Goal: Task Accomplishment & Management: Use online tool/utility

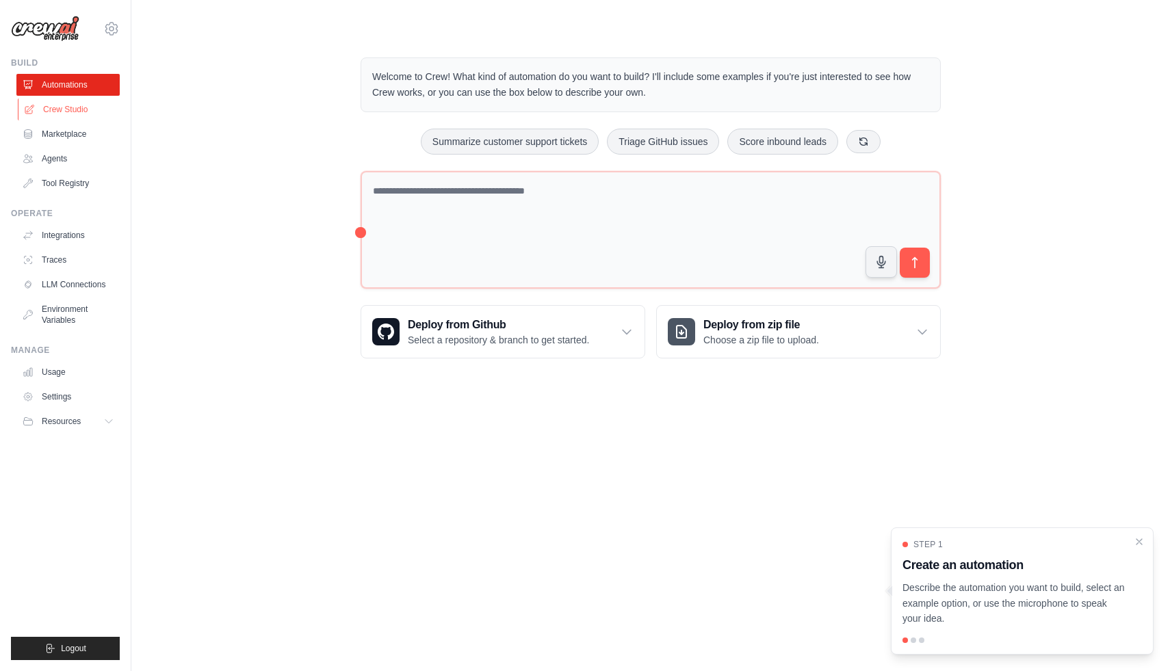
click at [68, 109] on link "Crew Studio" at bounding box center [69, 110] width 103 height 22
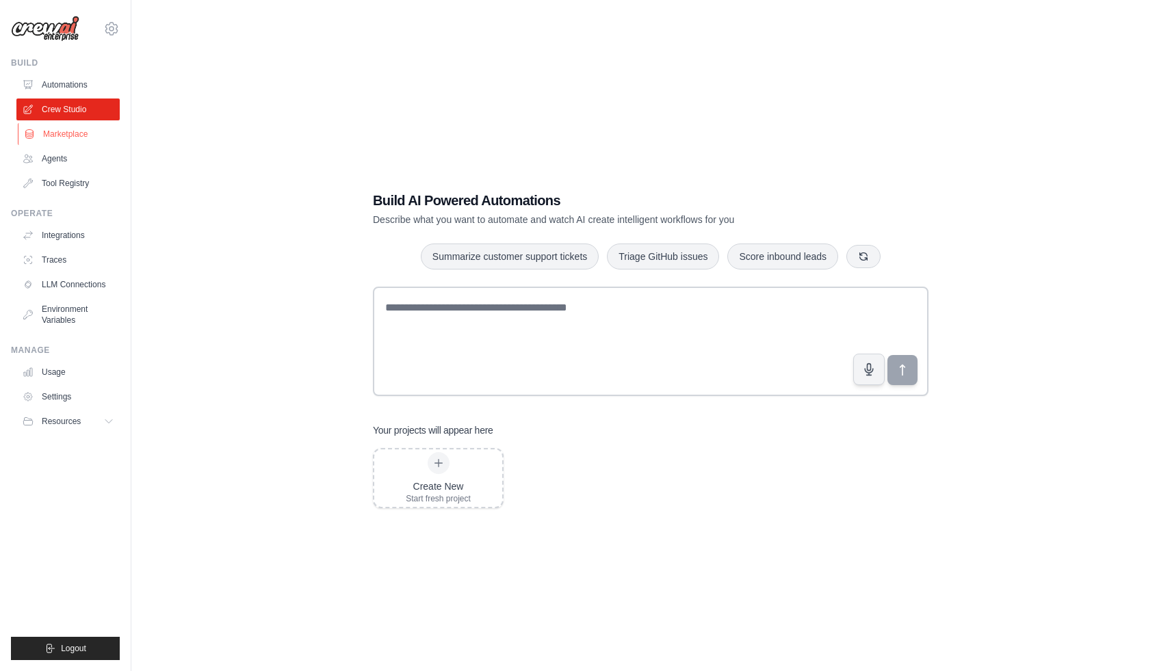
click at [76, 137] on link "Marketplace" at bounding box center [69, 134] width 103 height 22
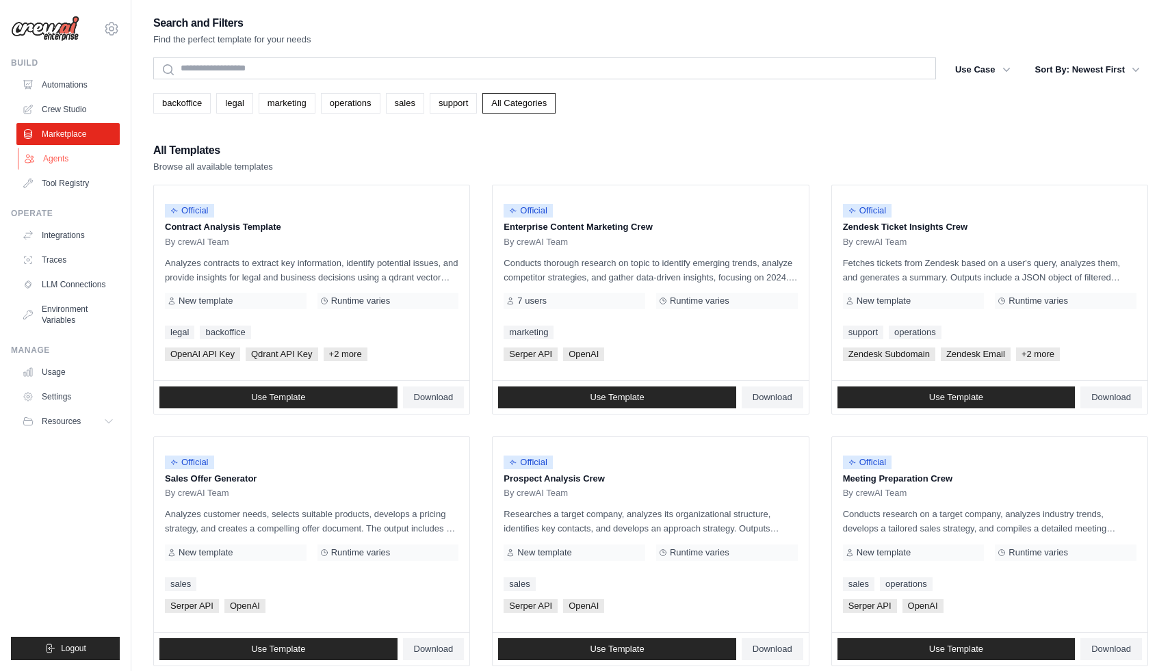
click at [67, 164] on link "Agents" at bounding box center [69, 159] width 103 height 22
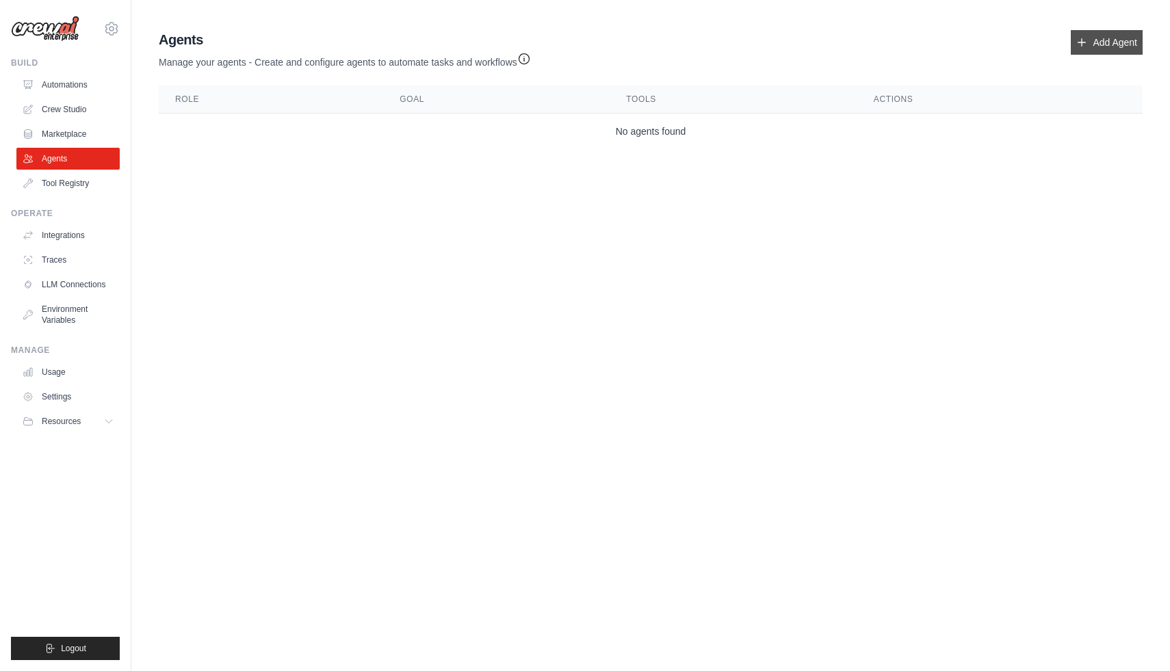
click at [1107, 44] on link "Add Agent" at bounding box center [1107, 42] width 72 height 25
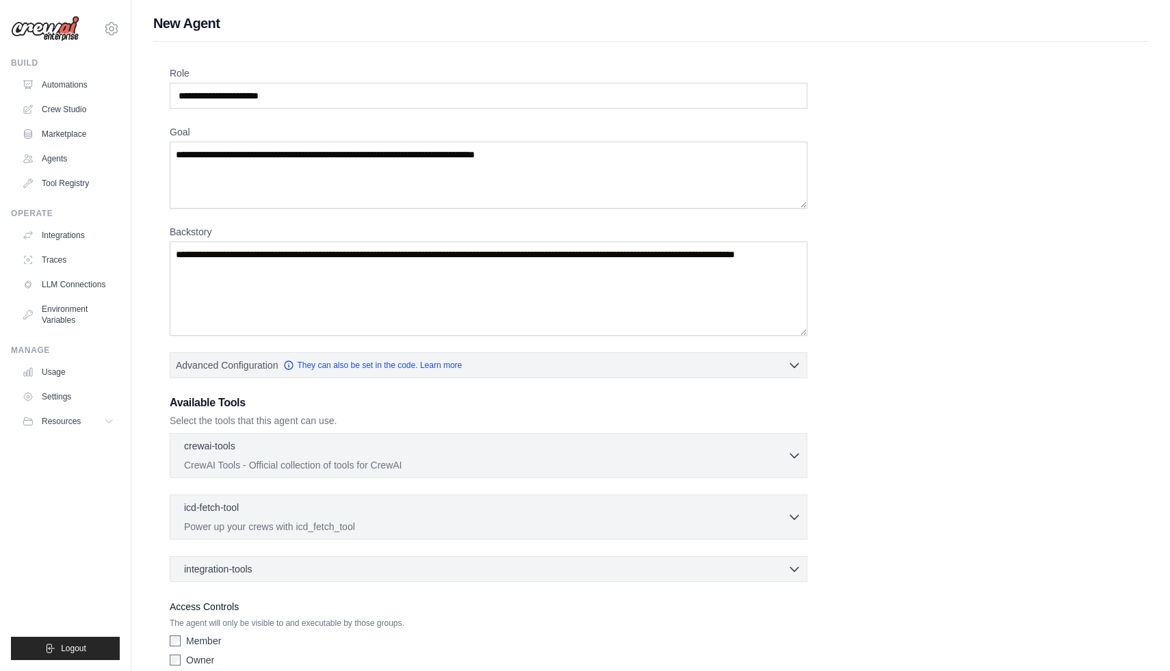
click at [1087, 46] on div "Role Goal Backstory Advanced Configuration They can also be set in the code. Le…" at bounding box center [650, 381] width 995 height 679
click at [72, 90] on link "Automations" at bounding box center [69, 85] width 103 height 22
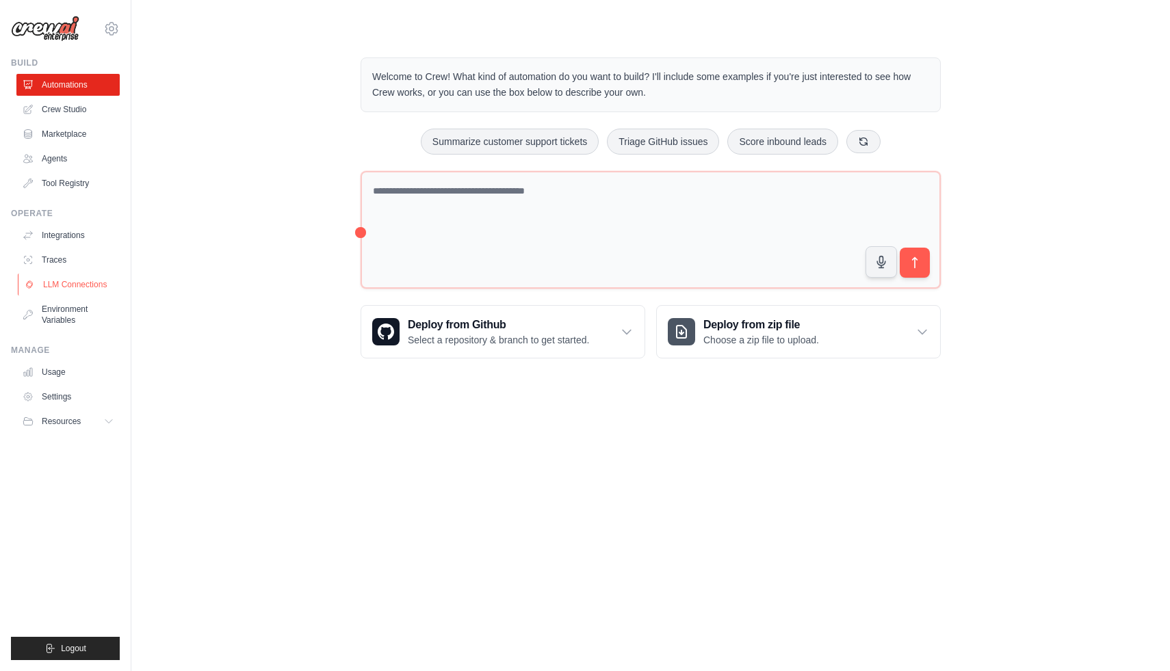
click at [66, 282] on link "LLM Connections" at bounding box center [69, 285] width 103 height 22
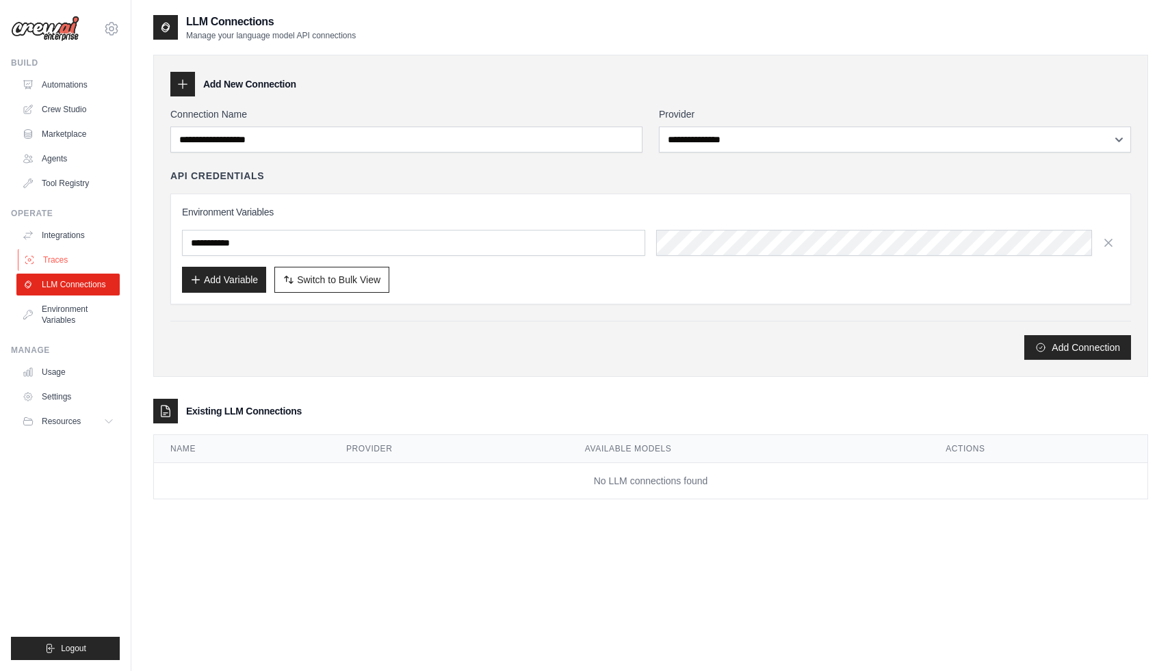
click at [52, 261] on link "Traces" at bounding box center [69, 260] width 103 height 22
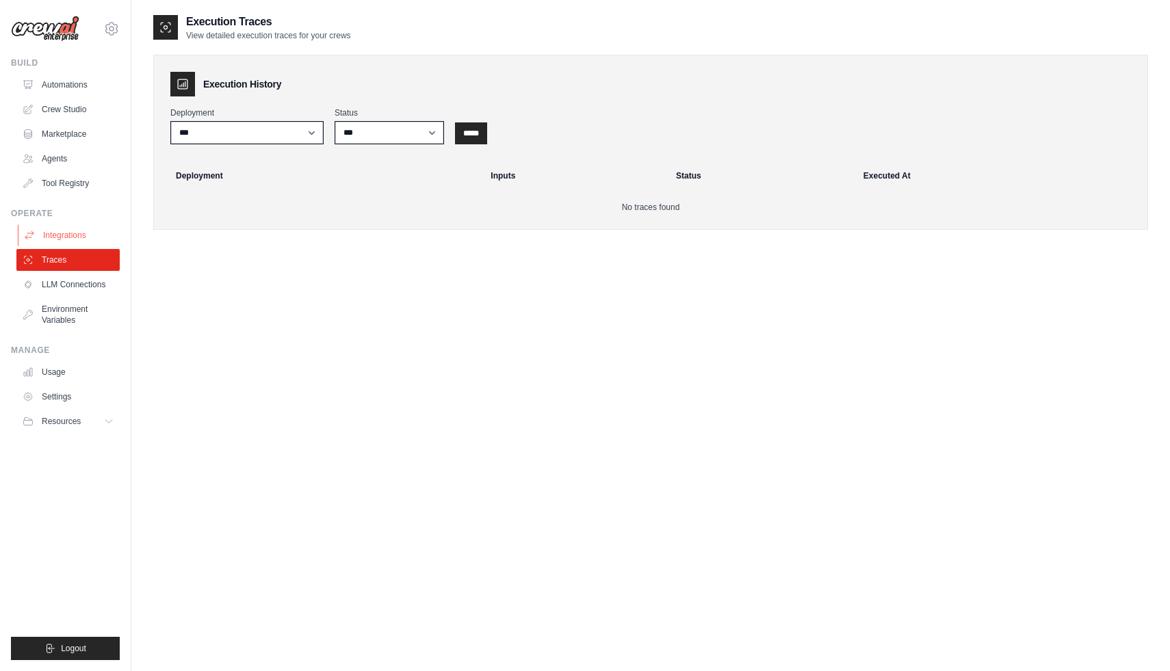
click at [60, 235] on link "Integrations" at bounding box center [69, 236] width 103 height 22
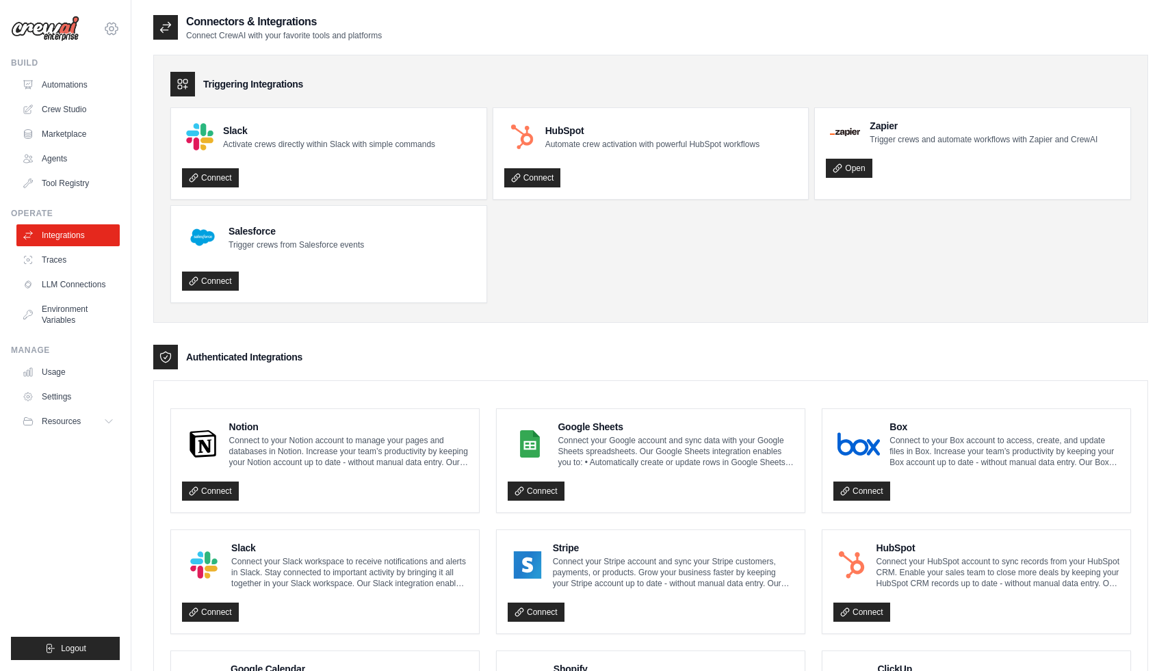
click at [114, 29] on icon at bounding box center [112, 29] width 4 height 4
click at [75, 89] on link "Settings" at bounding box center [111, 92] width 120 height 25
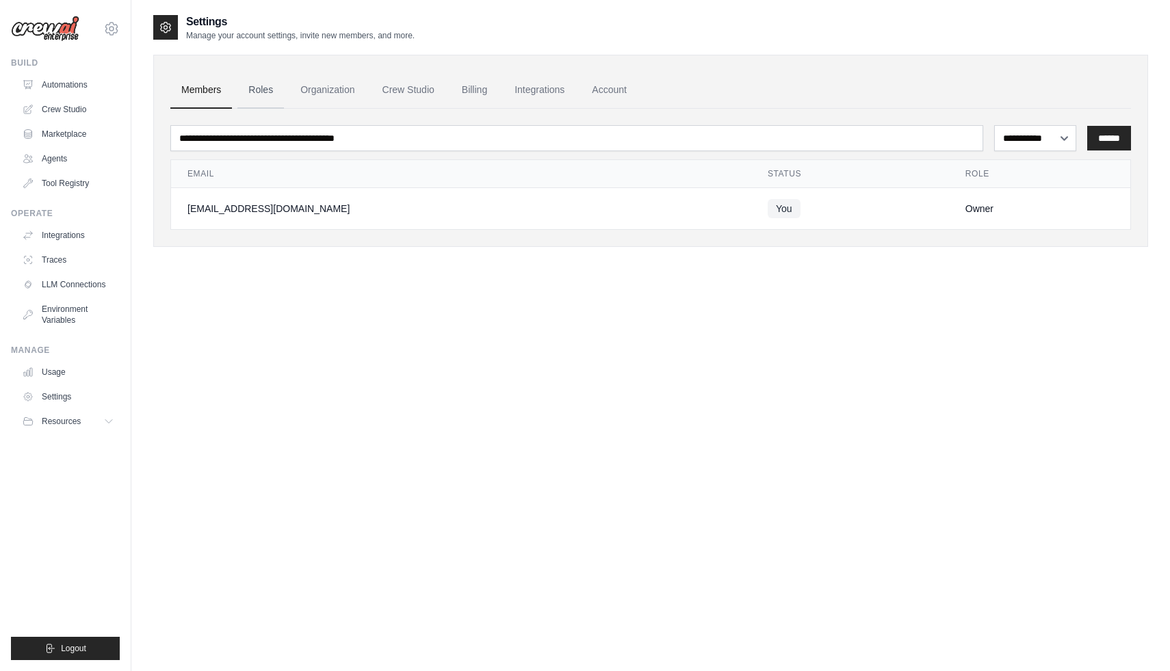
click at [261, 84] on link "Roles" at bounding box center [261, 90] width 47 height 37
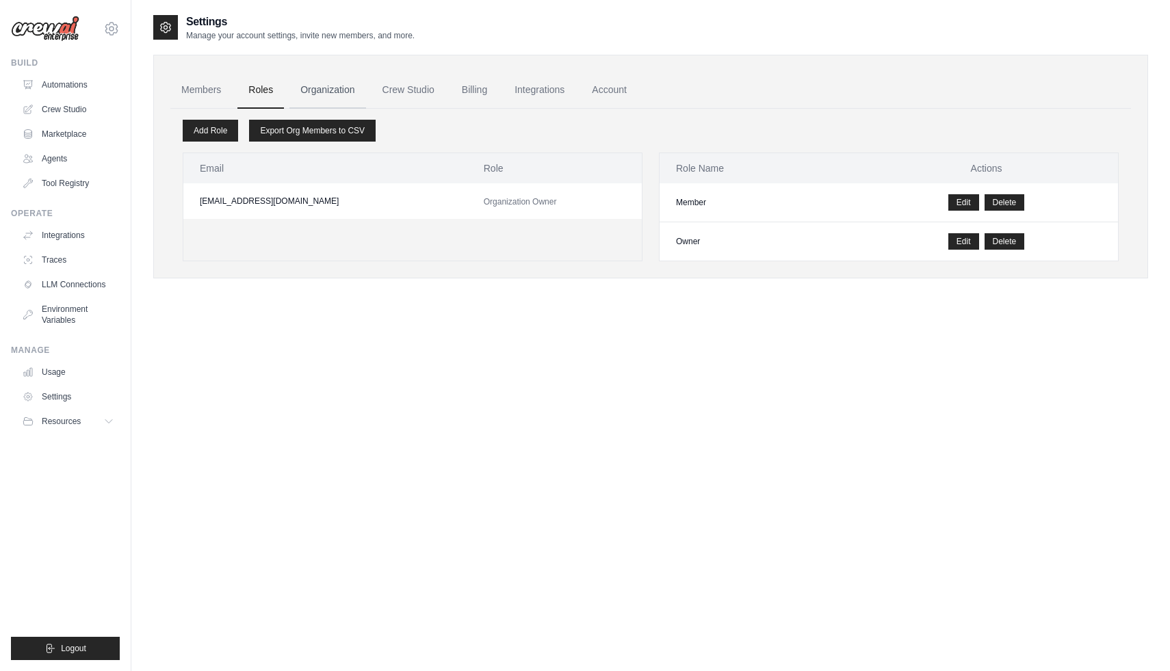
click at [329, 84] on link "Organization" at bounding box center [328, 90] width 76 height 37
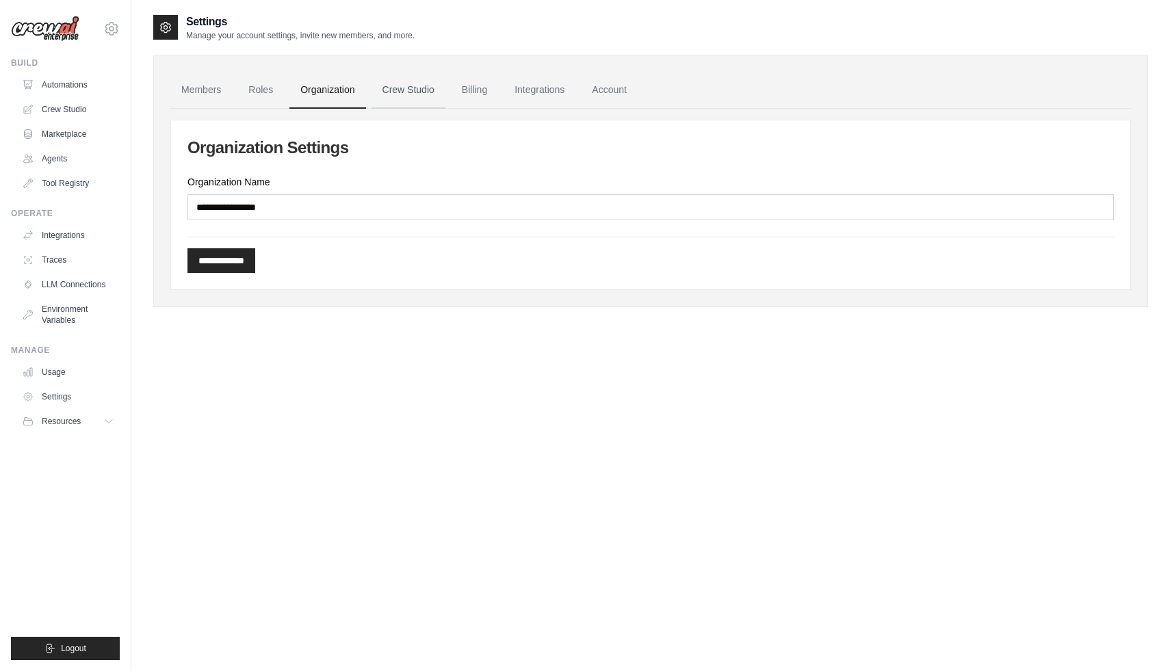
click at [373, 84] on link "Crew Studio" at bounding box center [409, 90] width 74 height 37
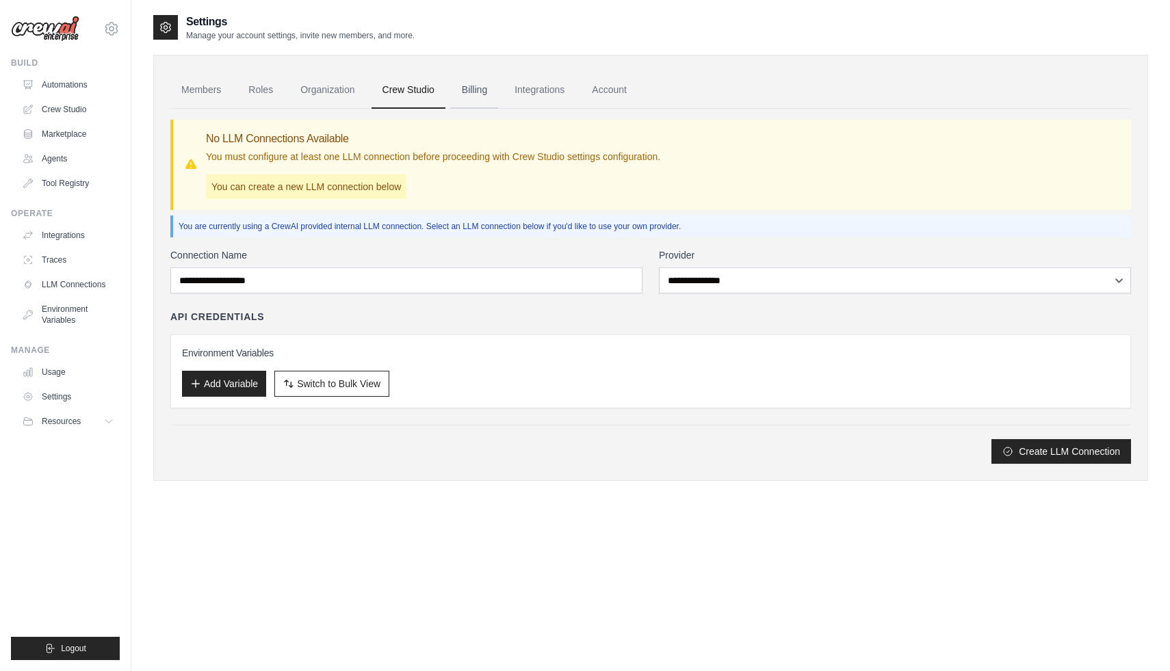
click at [461, 88] on link "Billing" at bounding box center [474, 90] width 47 height 37
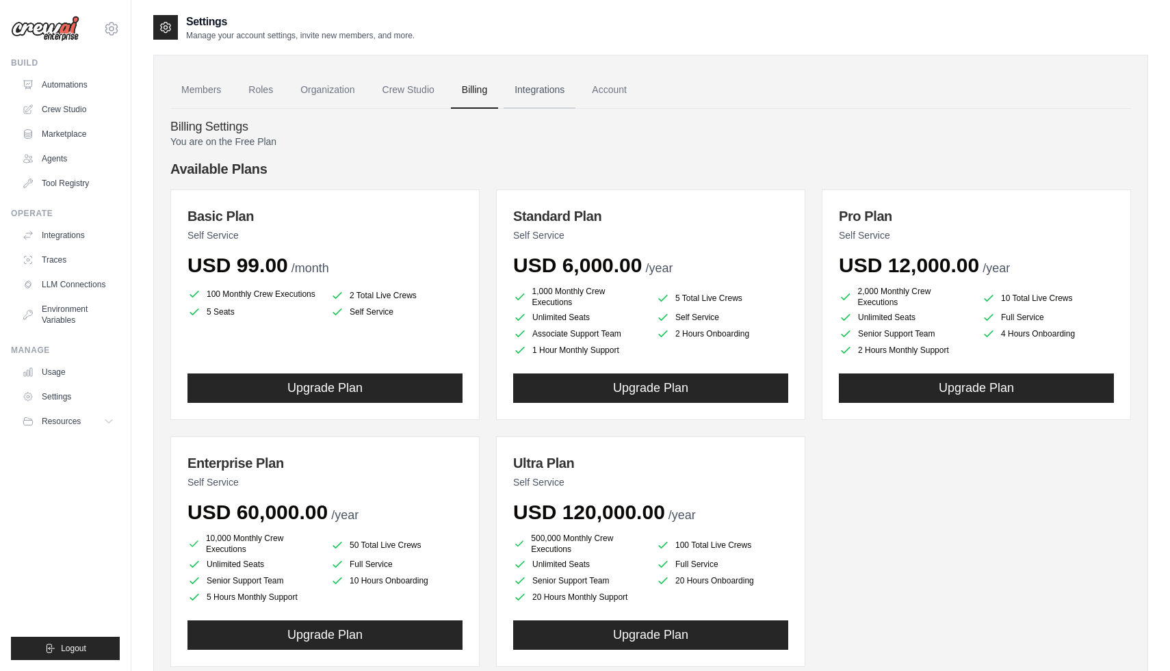
click at [552, 90] on link "Integrations" at bounding box center [540, 90] width 72 height 37
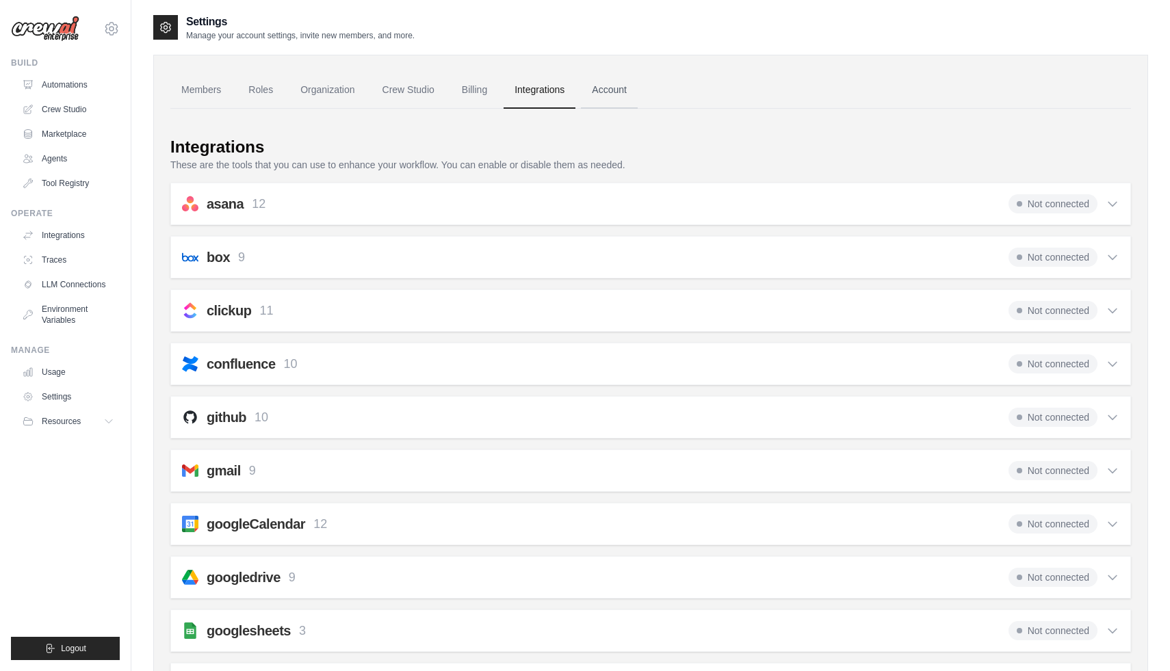
click at [604, 90] on link "Account" at bounding box center [609, 90] width 57 height 37
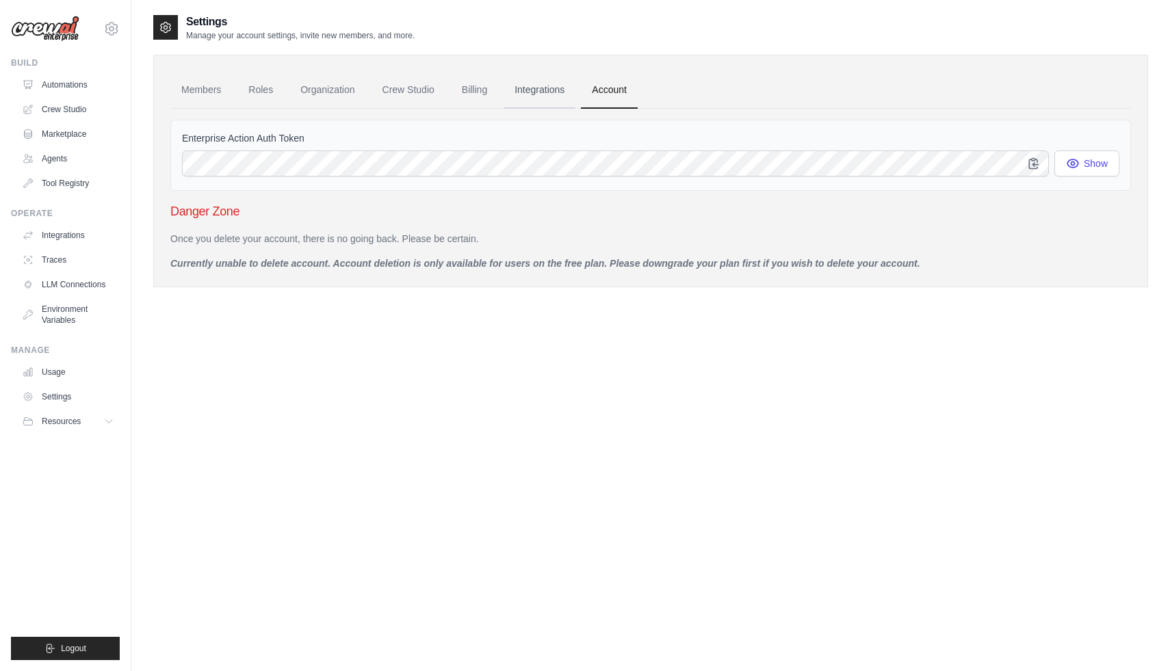
click at [541, 84] on link "Integrations" at bounding box center [540, 90] width 72 height 37
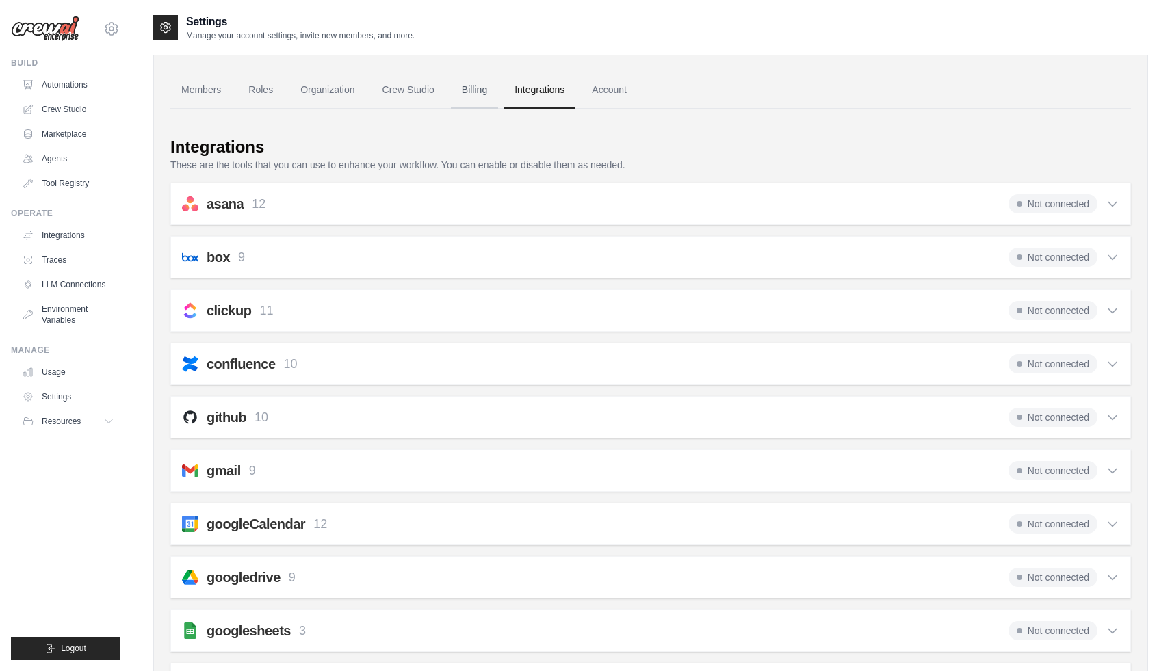
click at [476, 94] on link "Billing" at bounding box center [474, 90] width 47 height 37
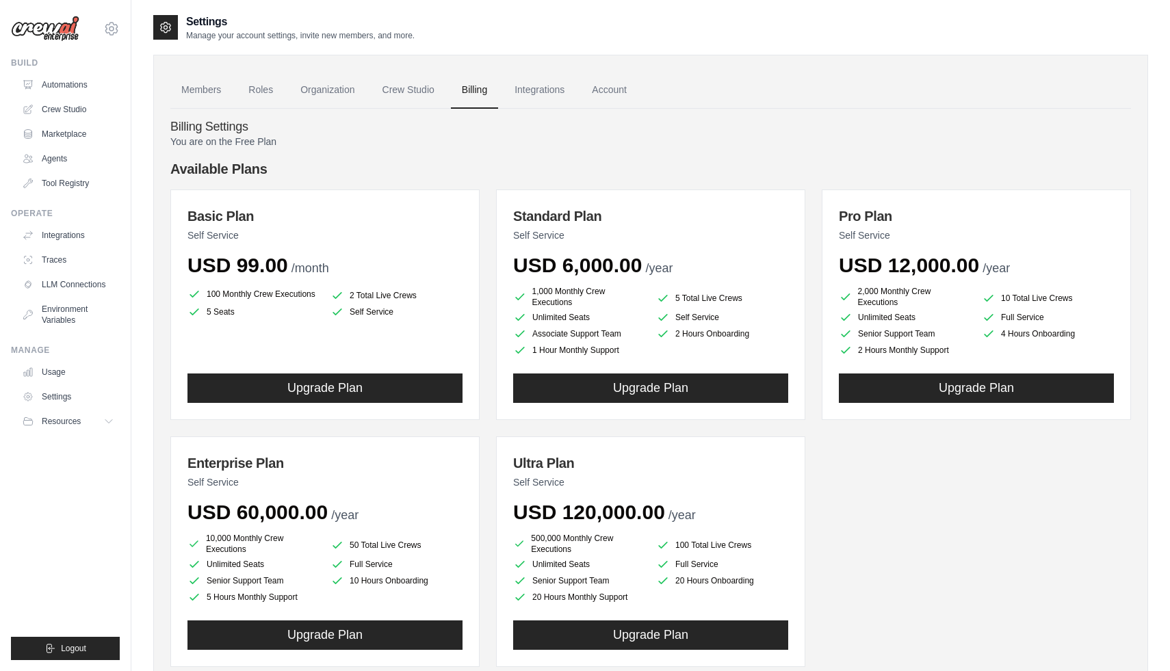
scroll to position [77, 0]
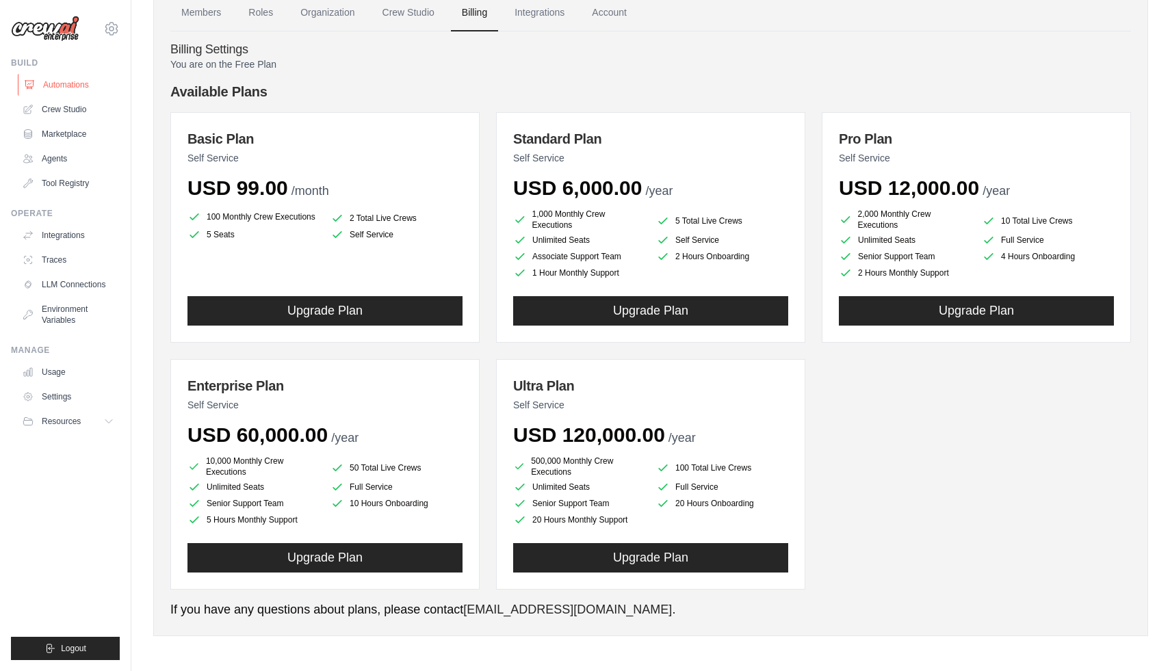
click at [78, 83] on link "Automations" at bounding box center [69, 85] width 103 height 22
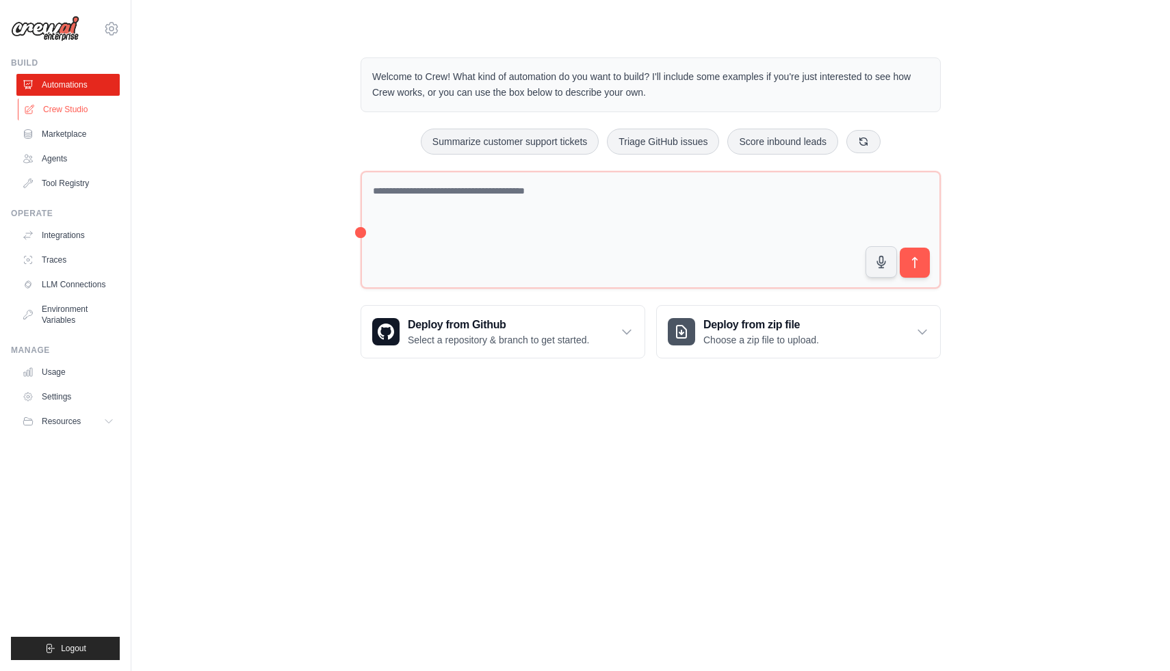
click at [73, 114] on link "Crew Studio" at bounding box center [69, 110] width 103 height 22
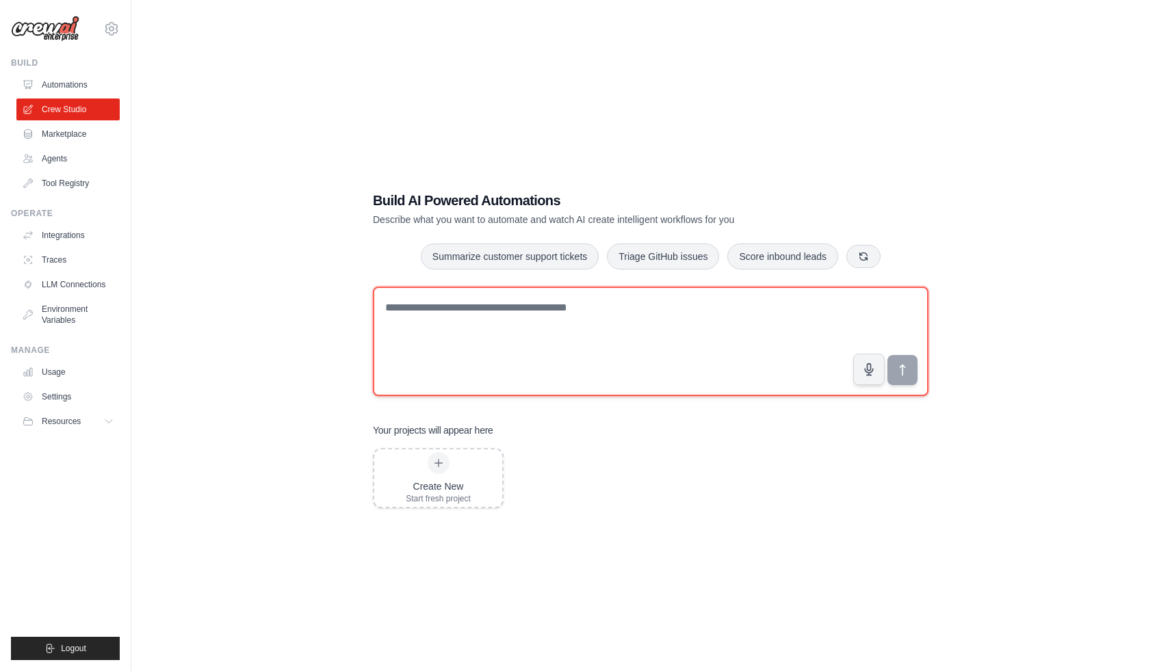
click at [478, 311] on textarea at bounding box center [651, 342] width 556 height 110
click at [437, 309] on textarea at bounding box center [651, 342] width 556 height 110
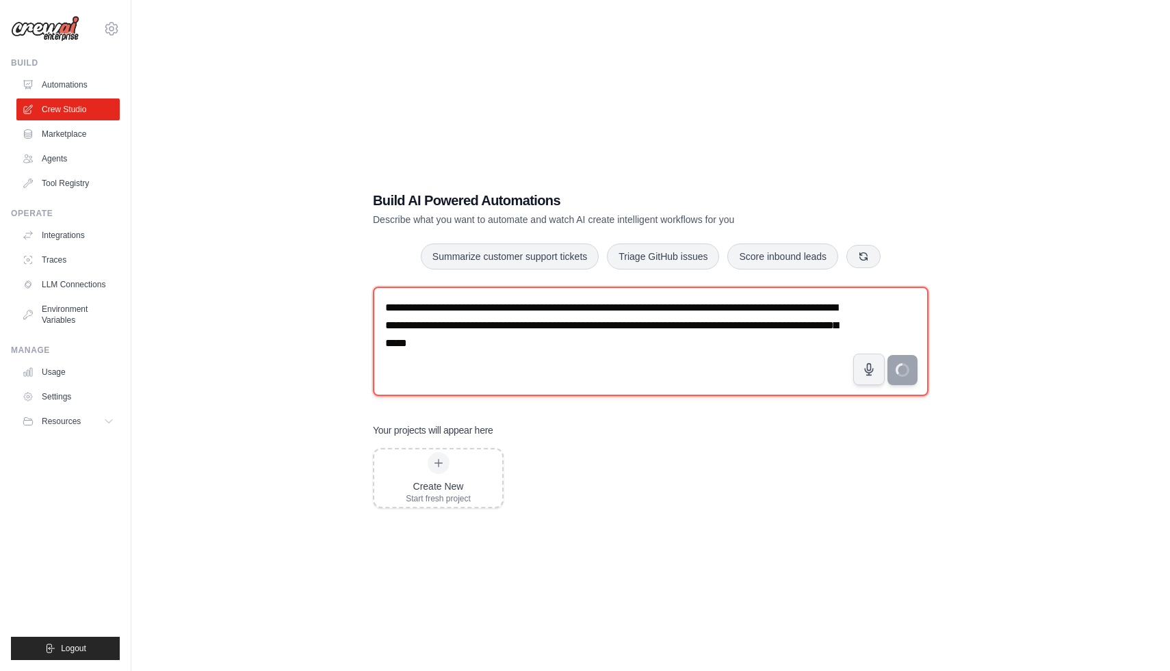
type textarea "**********"
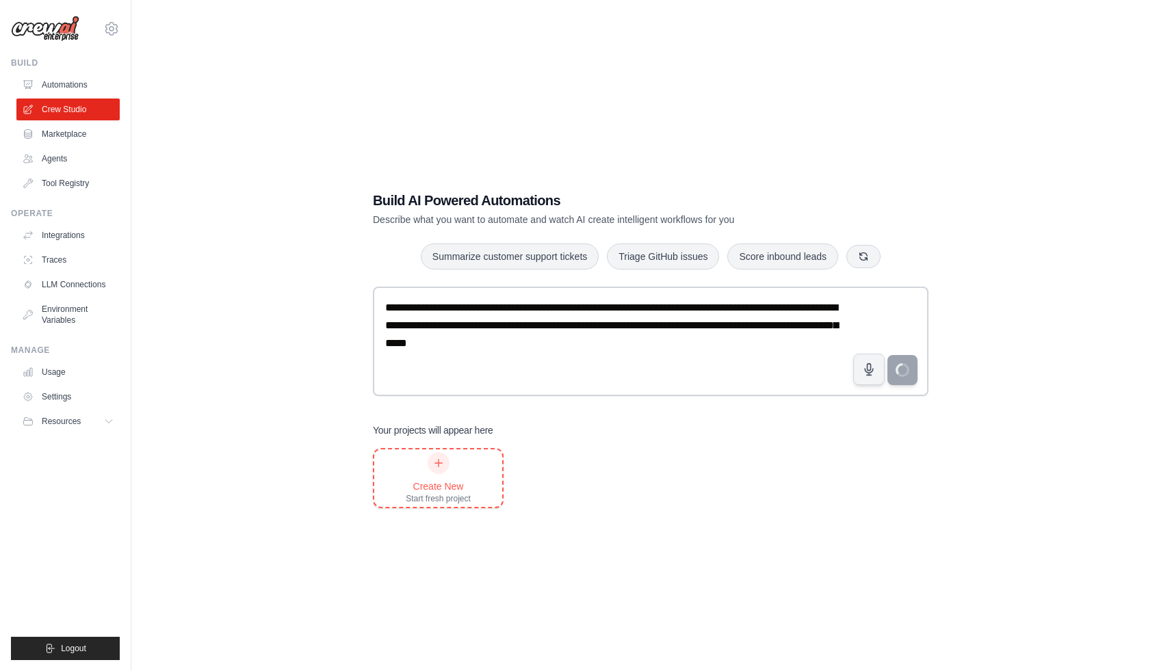
click at [452, 470] on div "Create New Start fresh project" at bounding box center [438, 478] width 65 height 52
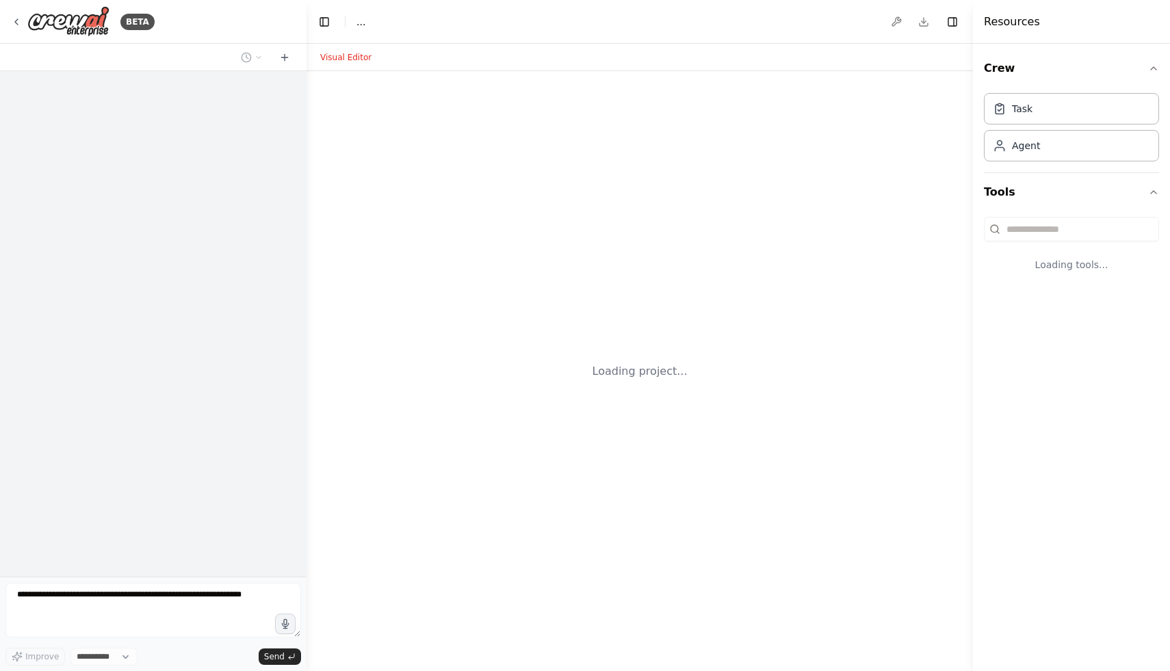
select select "****"
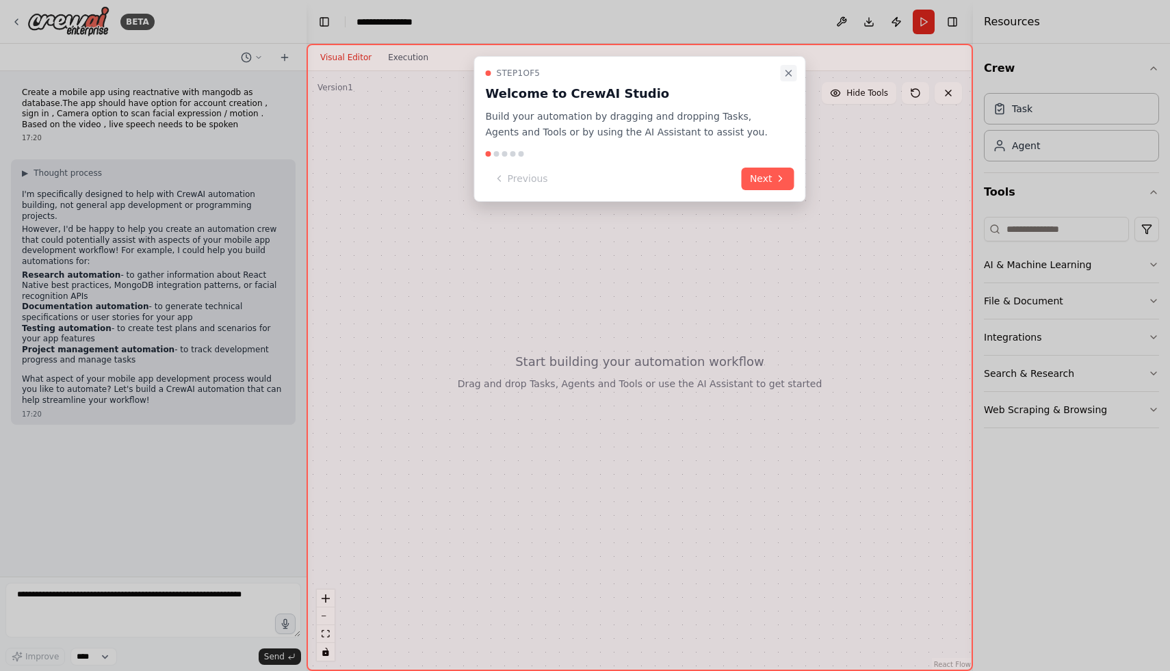
click at [789, 71] on icon "Close walkthrough" at bounding box center [789, 73] width 11 height 11
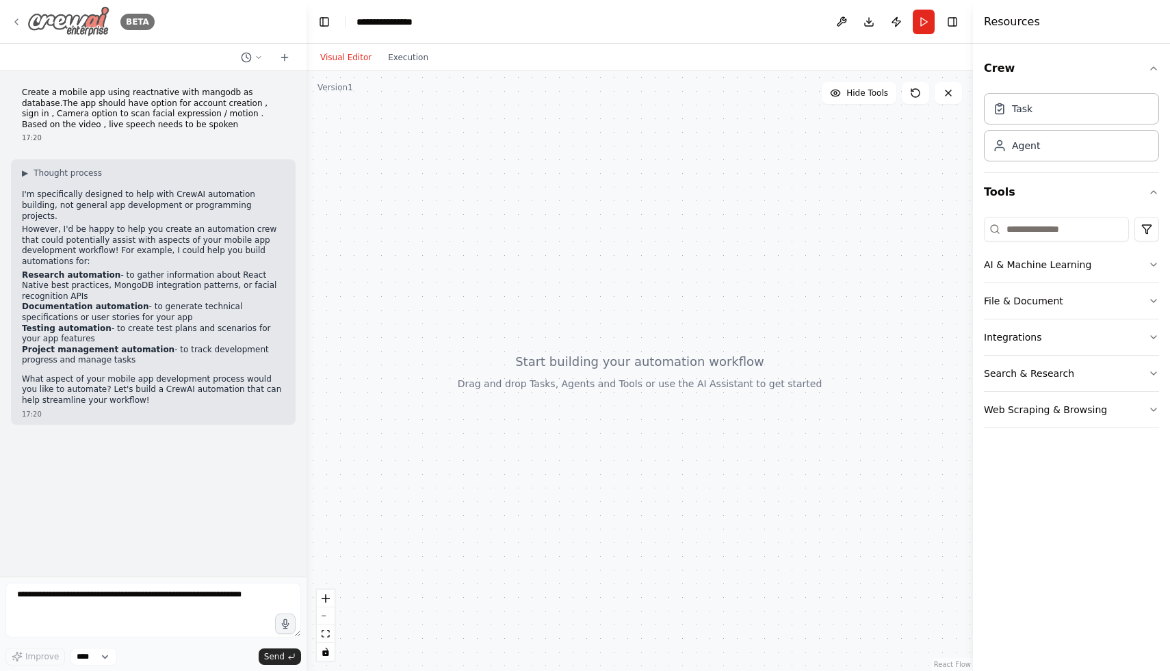
click at [62, 21] on img at bounding box center [68, 21] width 82 height 31
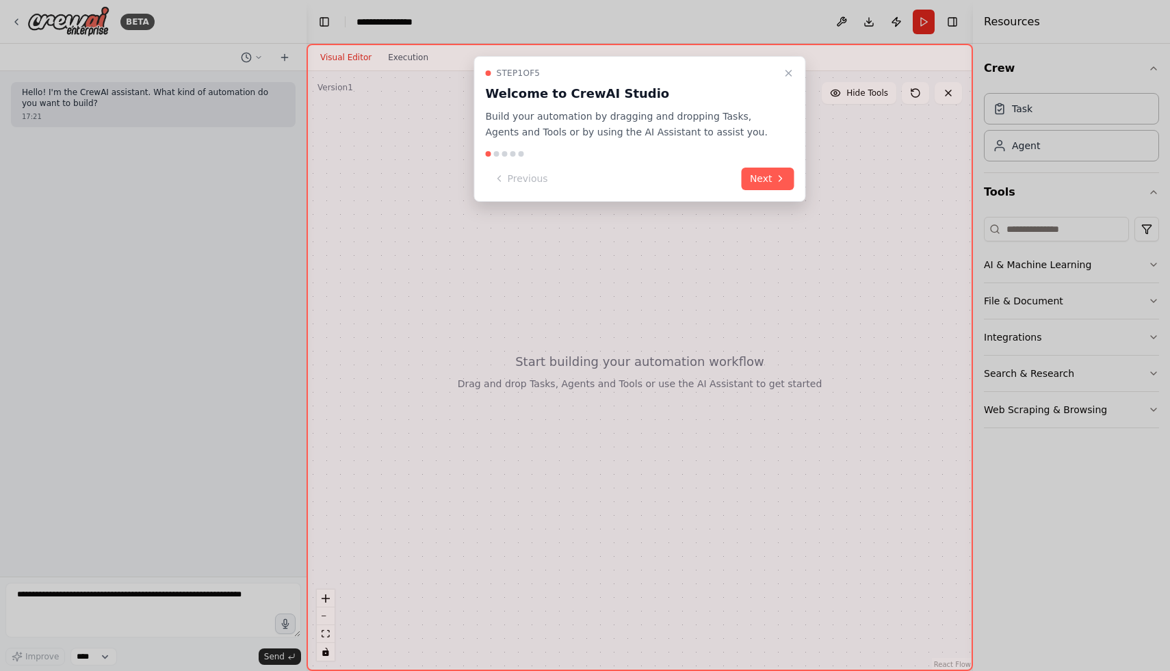
click at [1054, 270] on div at bounding box center [585, 335] width 1170 height 671
click at [788, 74] on icon "Close walkthrough" at bounding box center [788, 73] width 5 height 5
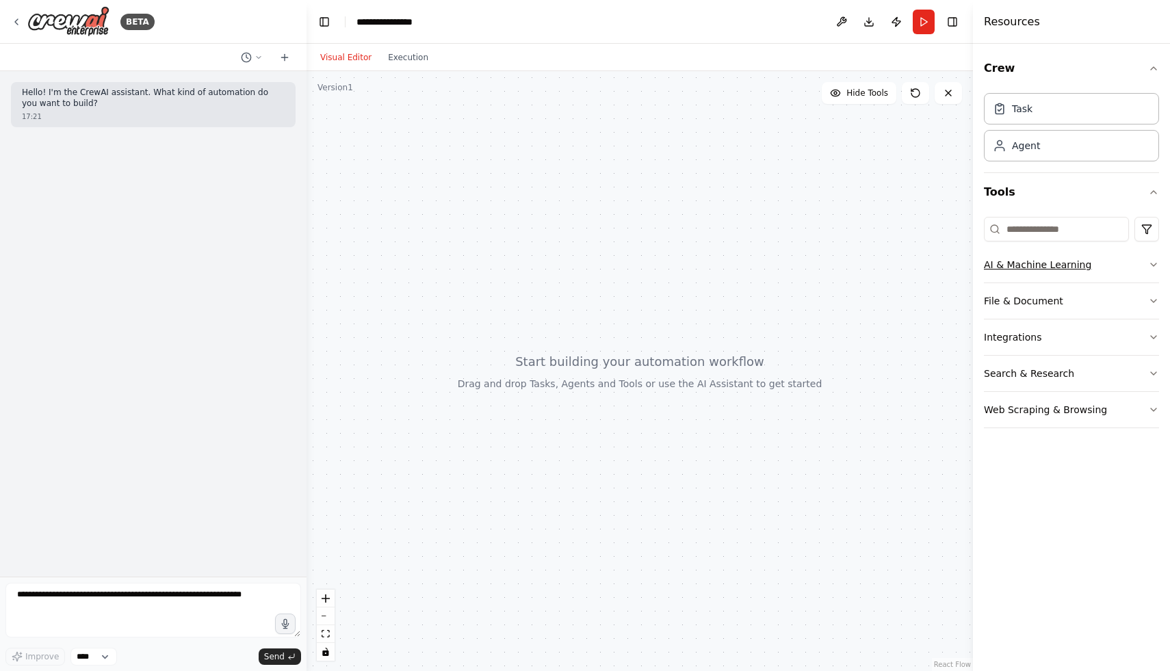
click at [1008, 277] on button "AI & Machine Learning" at bounding box center [1071, 265] width 175 height 36
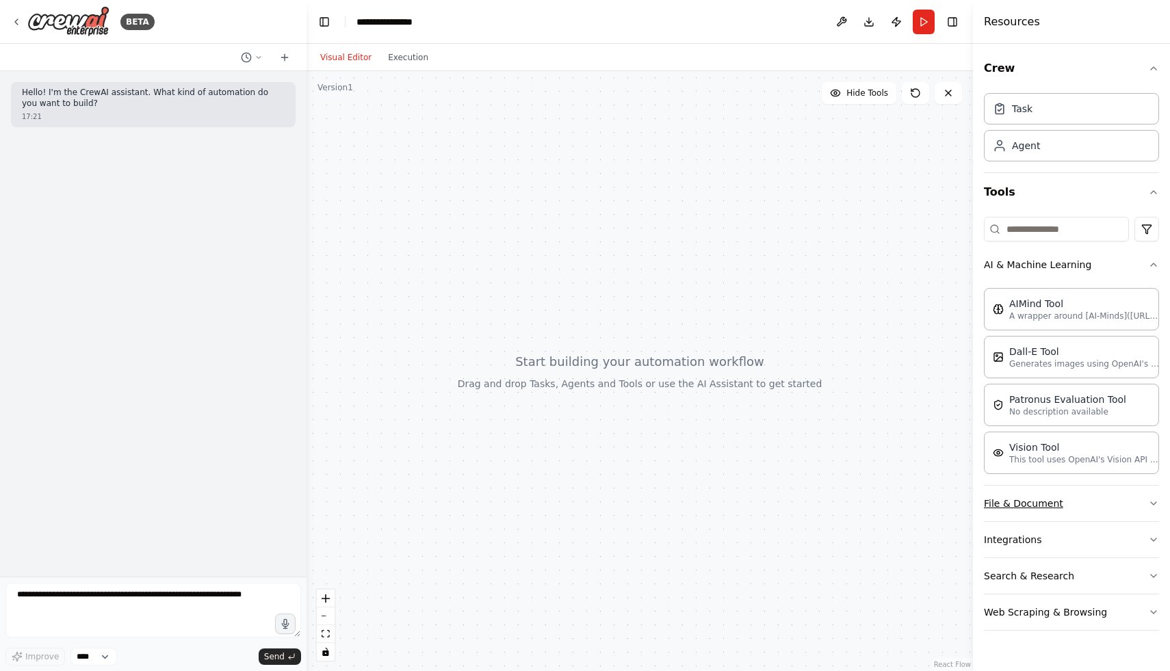
click at [1019, 509] on button "File & Document" at bounding box center [1071, 504] width 175 height 36
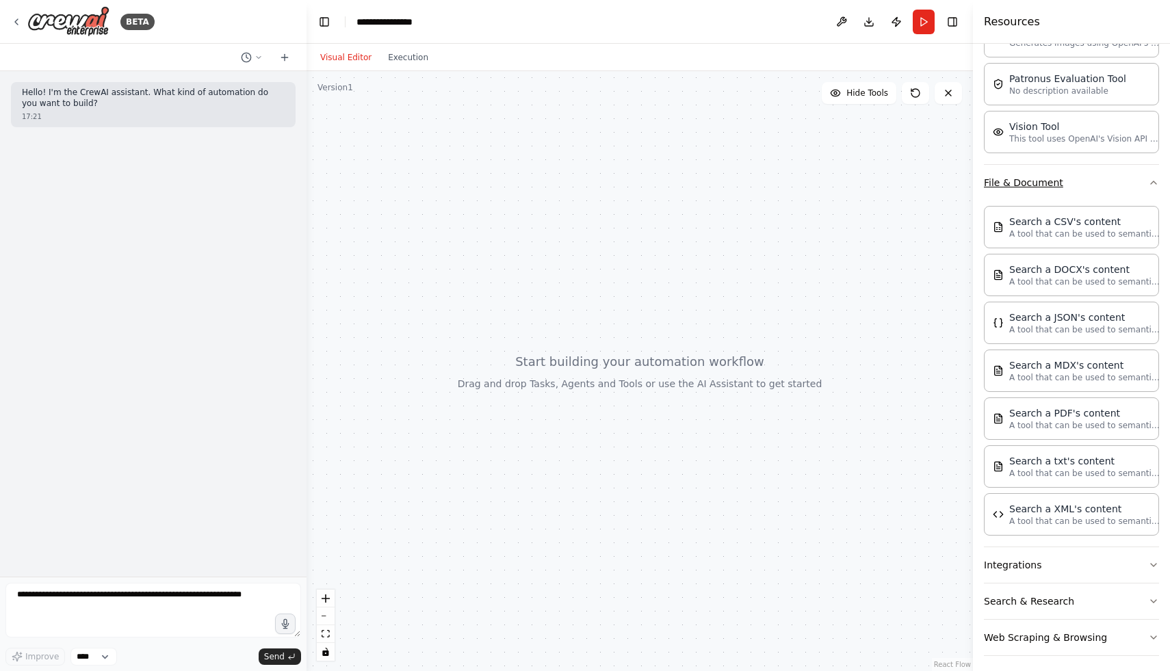
scroll to position [328, 0]
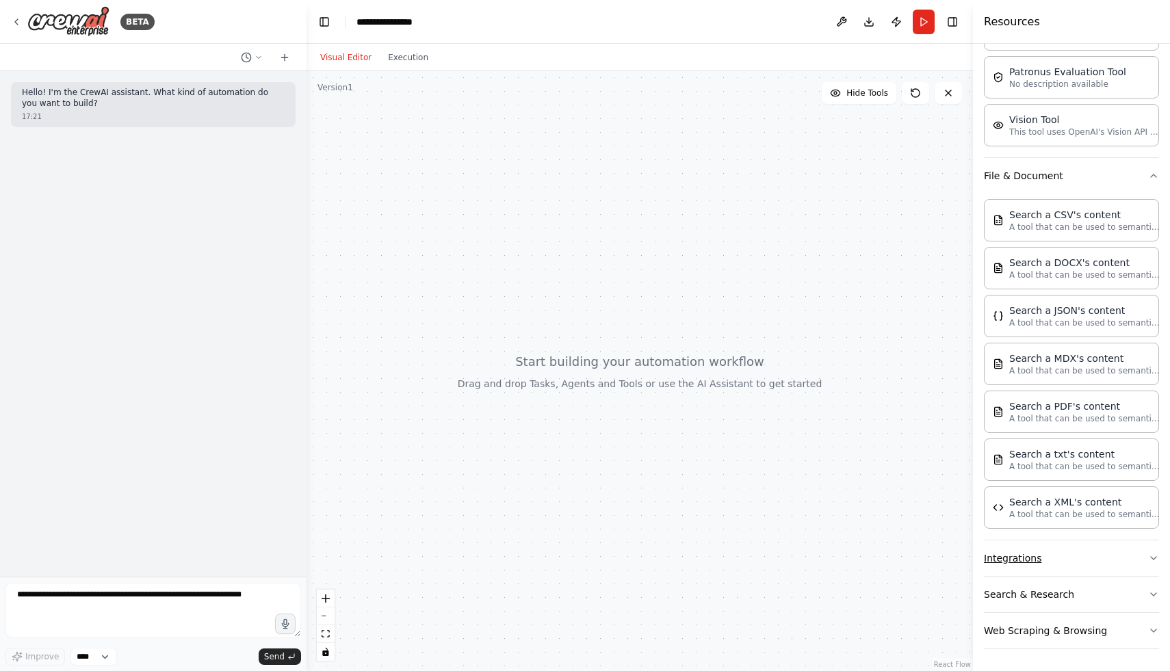
click at [1019, 569] on button "Integrations" at bounding box center [1071, 559] width 175 height 36
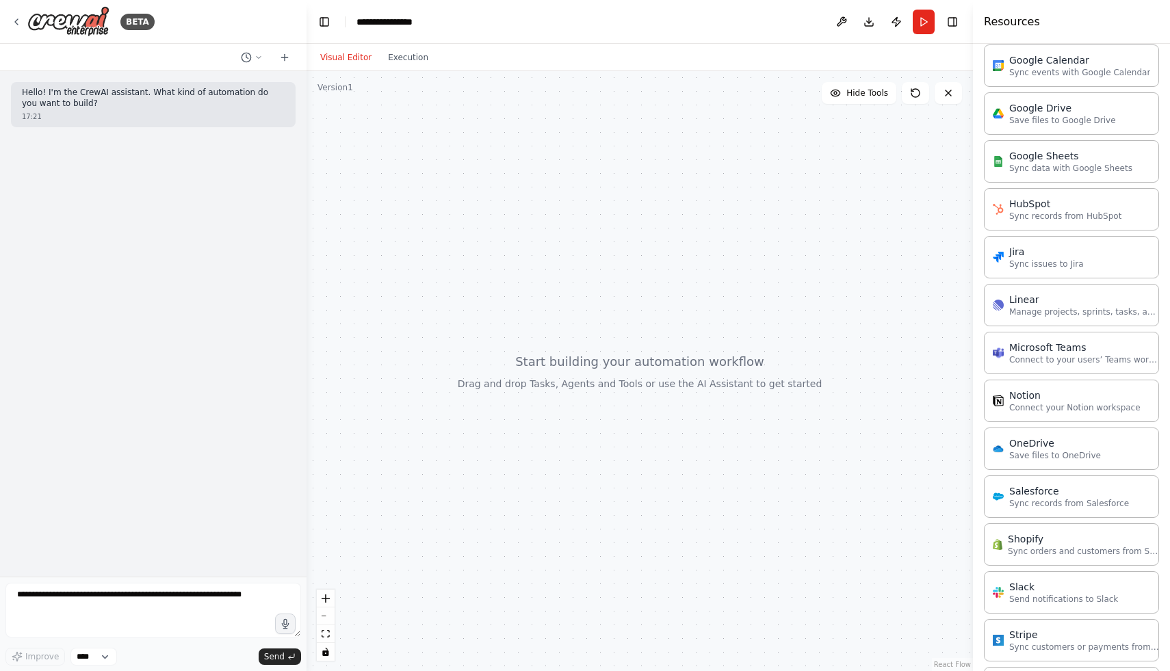
scroll to position [1297, 0]
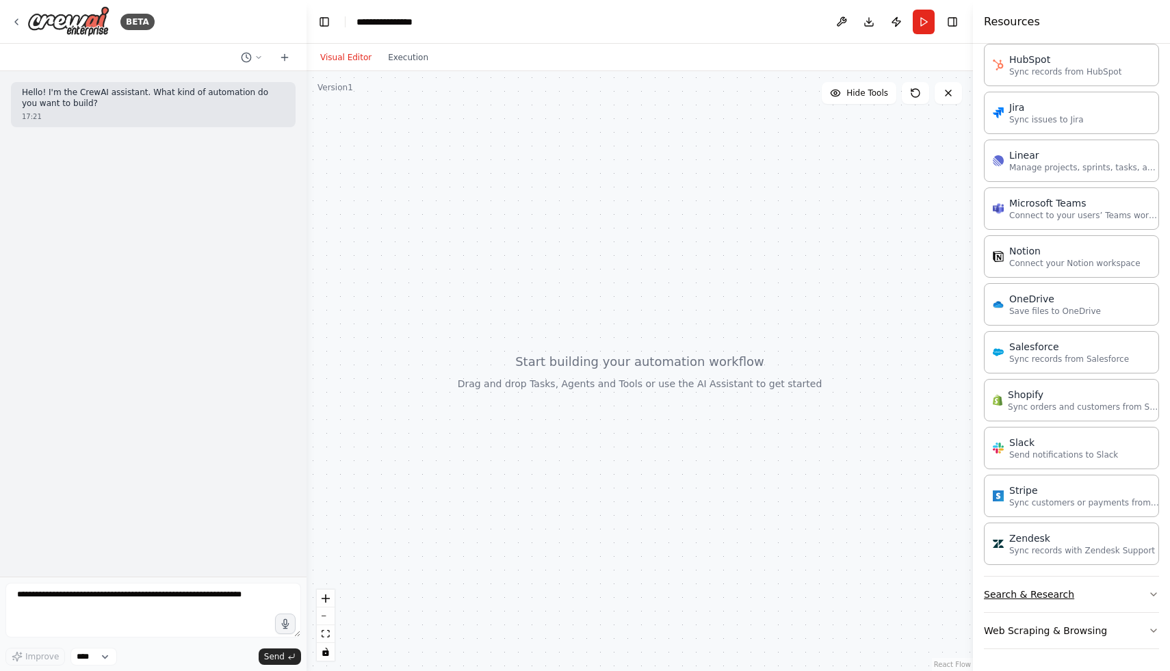
click at [1027, 595] on button "Search & Research" at bounding box center [1071, 595] width 175 height 36
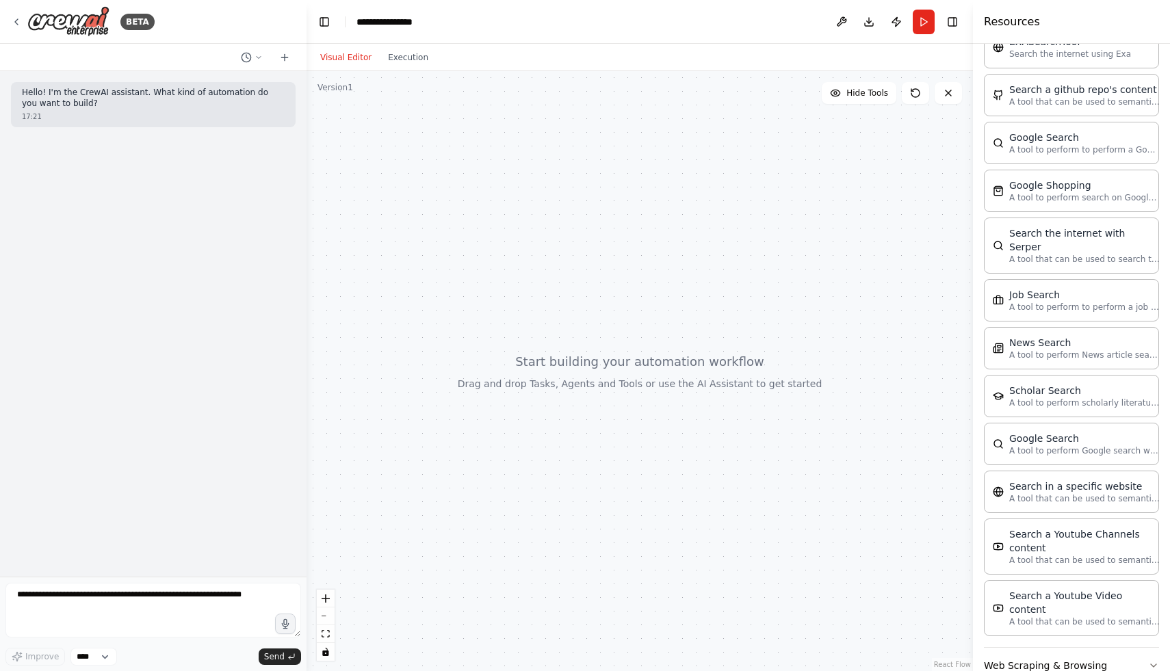
scroll to position [1993, 0]
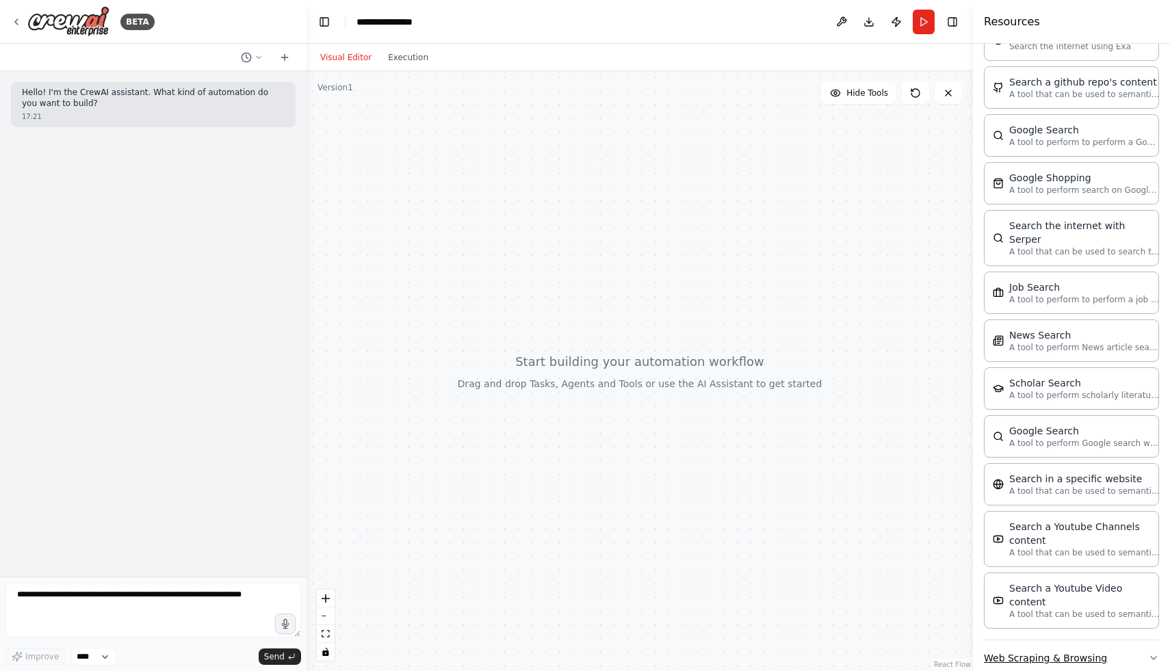
click at [1026, 641] on button "Web Scraping & Browsing" at bounding box center [1071, 659] width 175 height 36
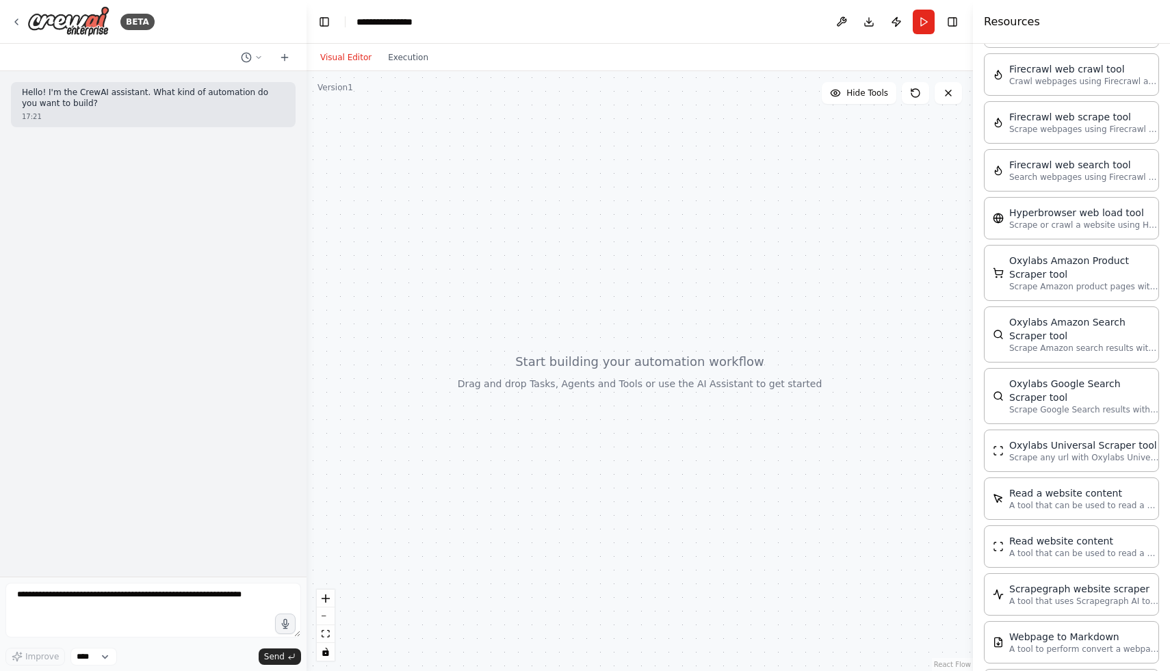
scroll to position [2715, 0]
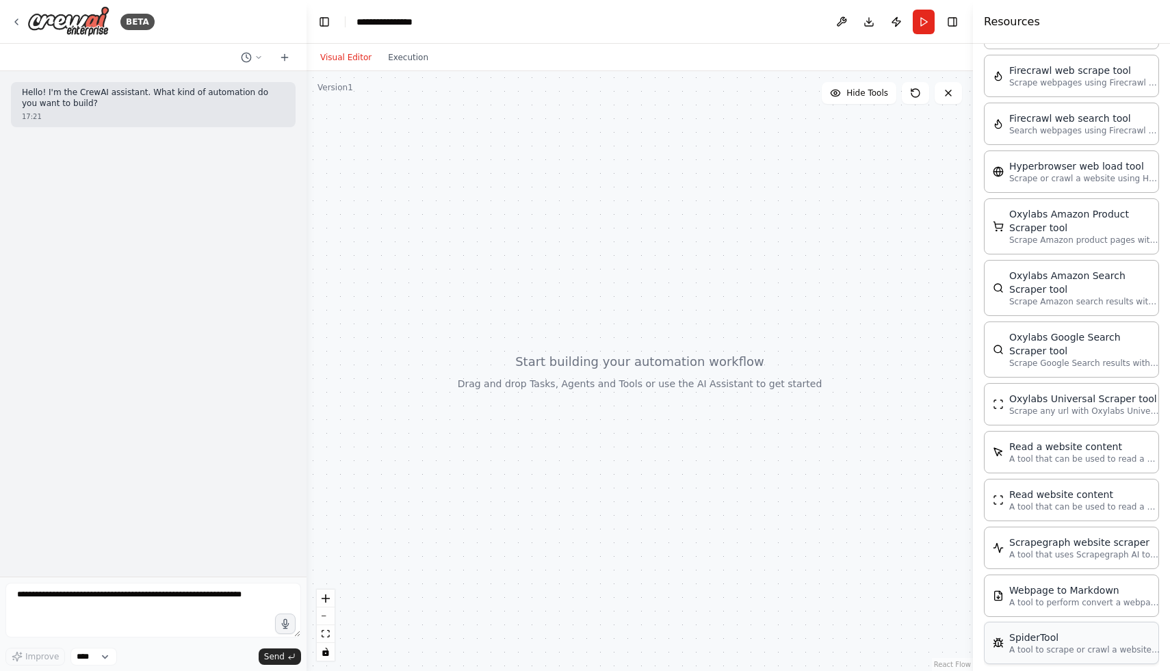
click at [1092, 645] on p "A tool to scrape or crawl a website and return LLM-ready content." at bounding box center [1085, 650] width 151 height 11
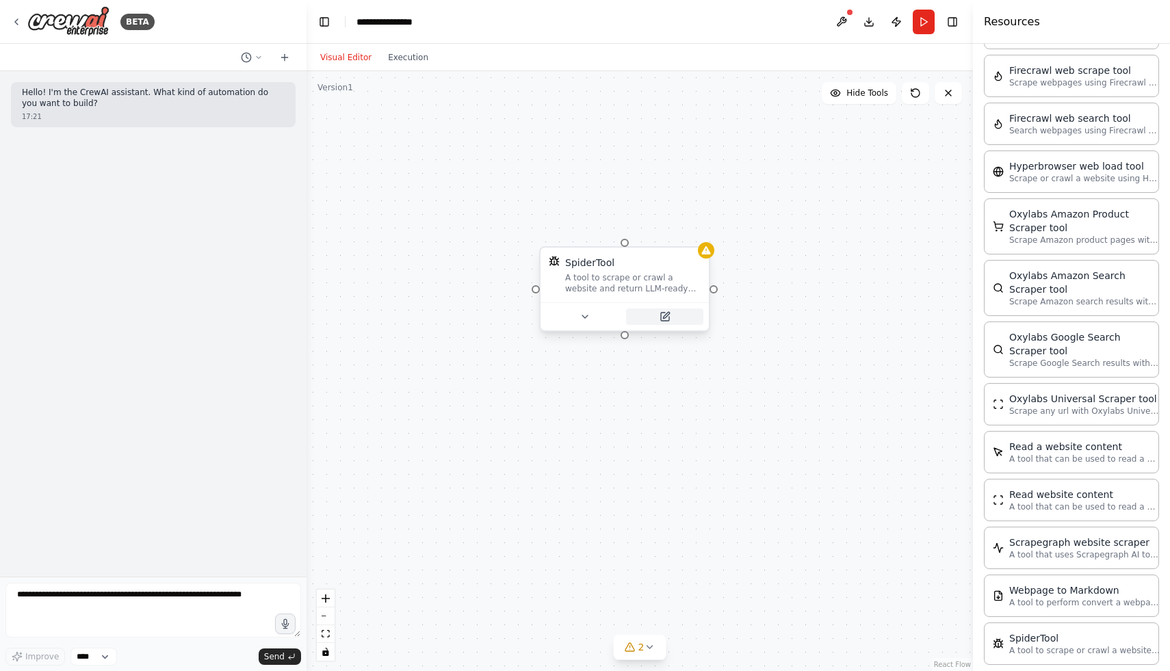
click at [661, 316] on icon at bounding box center [665, 317] width 8 height 8
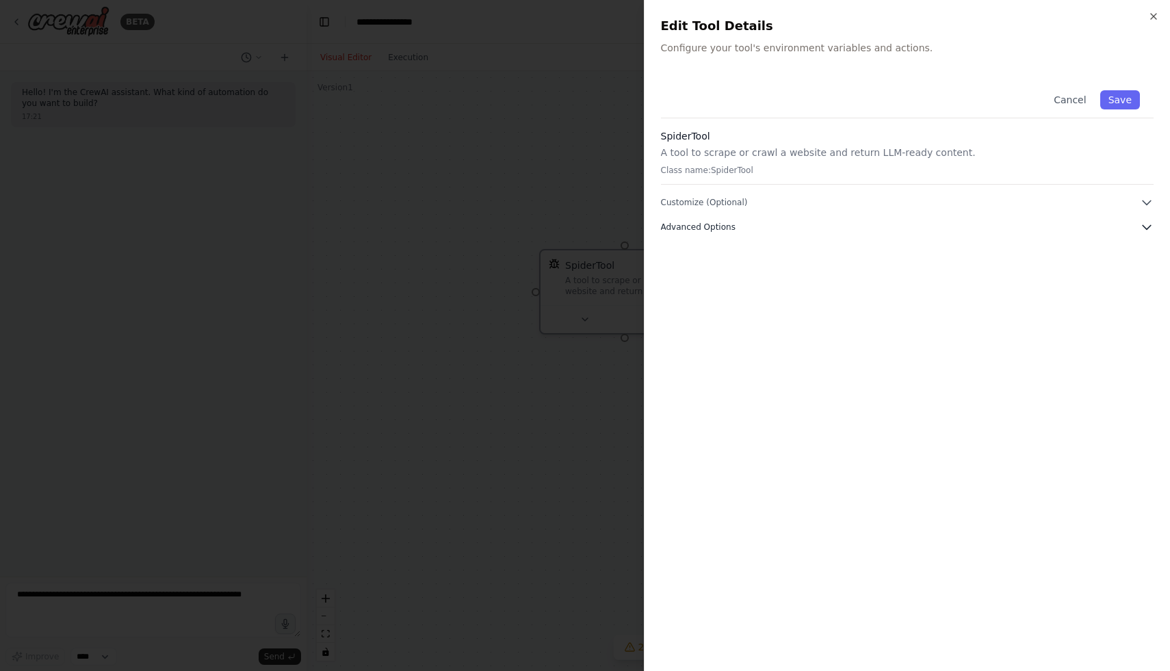
click at [1146, 232] on icon "button" at bounding box center [1147, 227] width 14 height 14
click at [1147, 201] on icon "button" at bounding box center [1147, 203] width 14 height 14
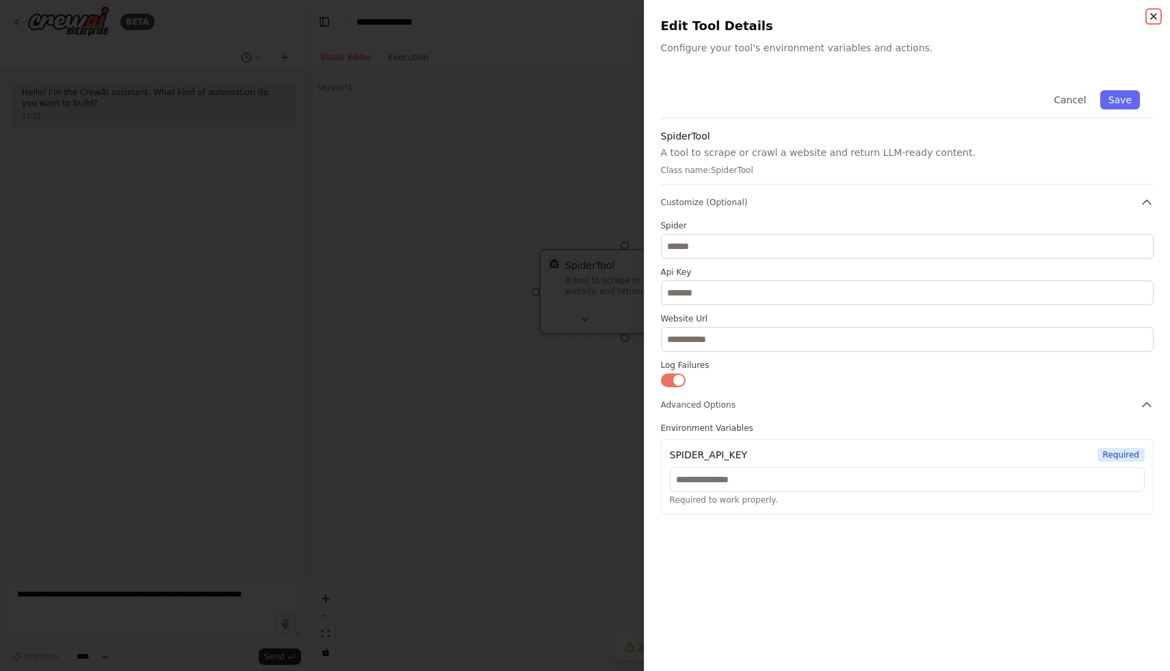
click at [1155, 15] on icon "button" at bounding box center [1153, 16] width 5 height 5
